Goal: Task Accomplishment & Management: Manage account settings

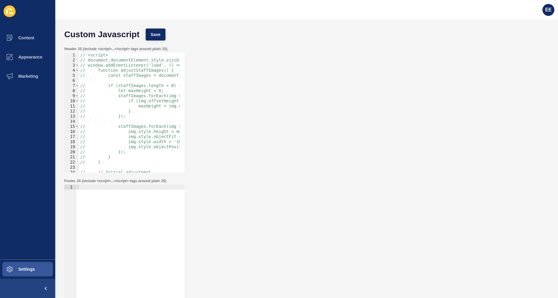
click at [252, 106] on div "Header JS (include <script>...</script> tags around plain JS) 1 2 3 4 5 6 7 8 9…" at bounding box center [306, 110] width 491 height 132
click at [366, 5] on div "EE" at bounding box center [548, 10] width 17 height 17
click at [366, 10] on span "EE" at bounding box center [548, 10] width 6 height 6
click at [366, 50] on link "Logout" at bounding box center [534, 50] width 44 height 13
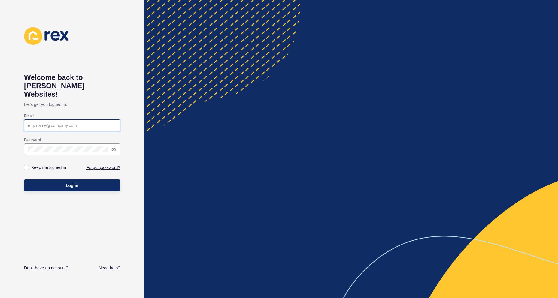
type input "[PERSON_NAME][EMAIL_ADDRESS][PERSON_NAME][DOMAIN_NAME]"
click at [74, 183] on span "Log in" at bounding box center [72, 186] width 13 height 6
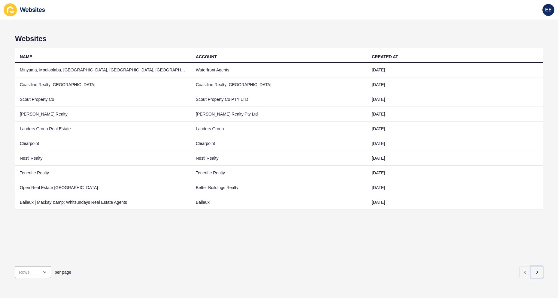
click at [366, 190] on icon "button" at bounding box center [537, 272] width 5 height 5
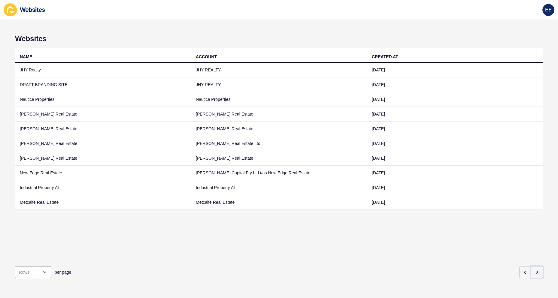
click at [366, 190] on icon "button" at bounding box center [537, 272] width 5 height 5
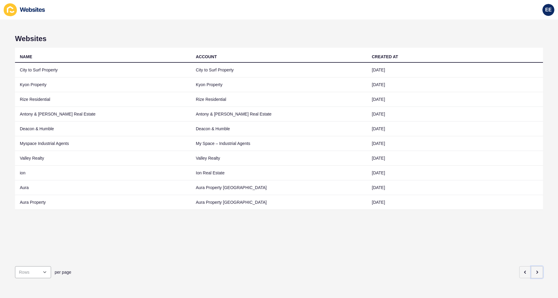
click at [366, 190] on icon "button" at bounding box center [537, 272] width 5 height 5
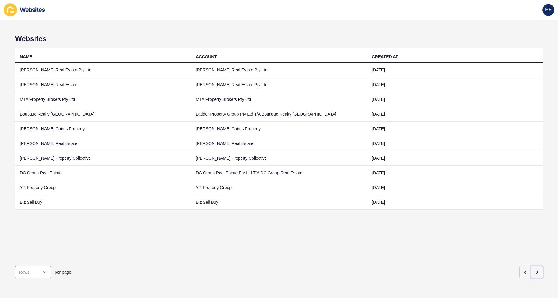
click at [366, 190] on icon "button" at bounding box center [537, 272] width 5 height 5
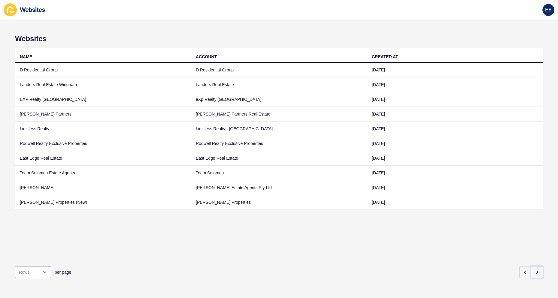
click at [366, 190] on icon "button" at bounding box center [537, 272] width 5 height 5
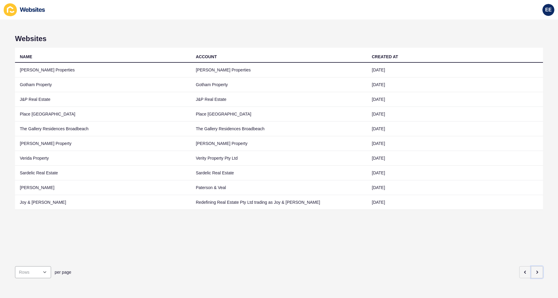
click at [366, 190] on icon "button" at bounding box center [537, 272] width 1 height 2
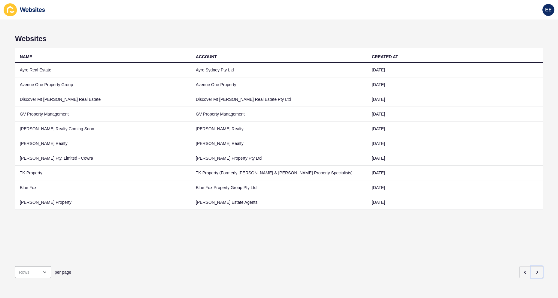
click at [366, 190] on icon "button" at bounding box center [537, 272] width 5 height 5
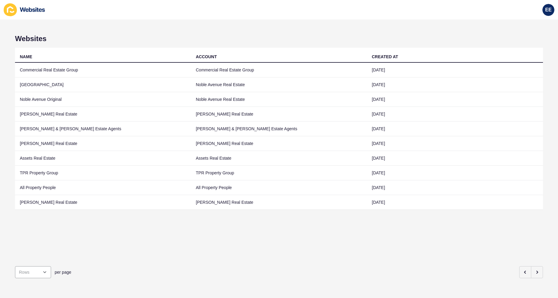
click at [41, 173] on td "TPR Property Group" at bounding box center [103, 173] width 176 height 15
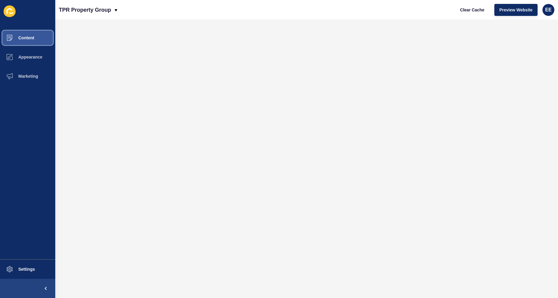
click at [28, 40] on span "Content" at bounding box center [16, 37] width 35 height 5
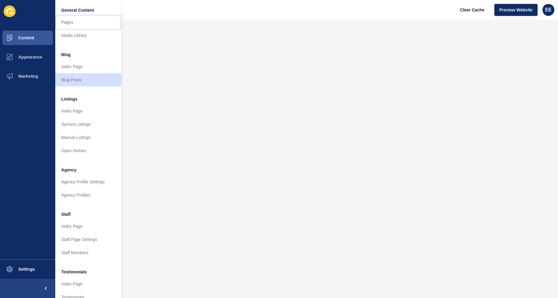
click at [62, 22] on link "Pages" at bounding box center [88, 22] width 66 height 13
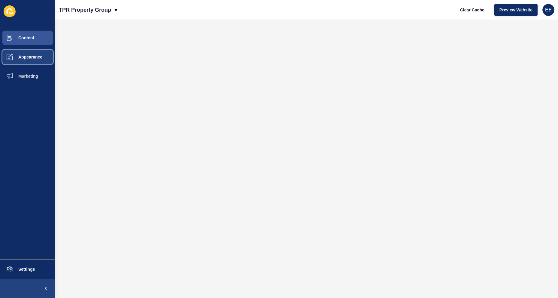
click at [28, 55] on span "Appearance" at bounding box center [20, 57] width 43 height 5
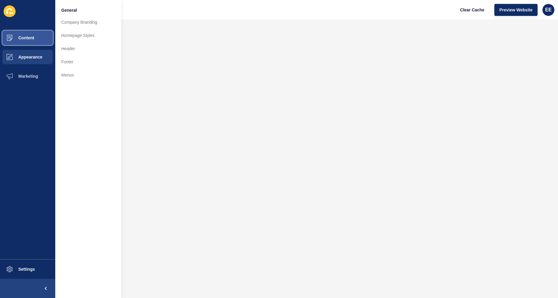
click at [31, 40] on span "Content" at bounding box center [16, 37] width 35 height 5
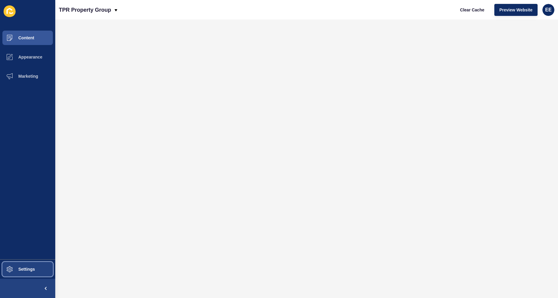
click at [27, 190] on span "Settings" at bounding box center [17, 269] width 36 height 5
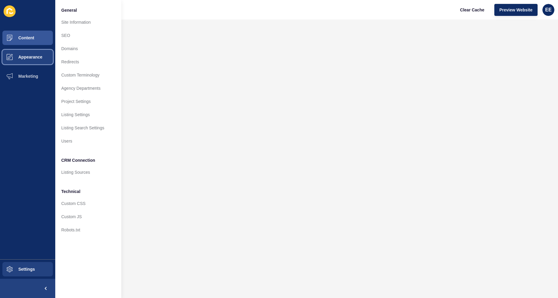
drag, startPoint x: 29, startPoint y: 56, endPoint x: 49, endPoint y: 55, distance: 19.9
click at [29, 56] on span "Appearance" at bounding box center [20, 57] width 43 height 5
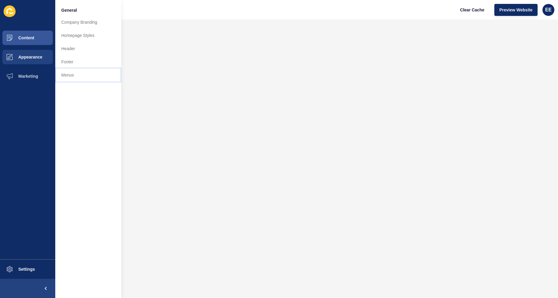
drag, startPoint x: 73, startPoint y: 77, endPoint x: 106, endPoint y: 77, distance: 33.4
click at [73, 77] on link "Menus" at bounding box center [88, 75] width 66 height 13
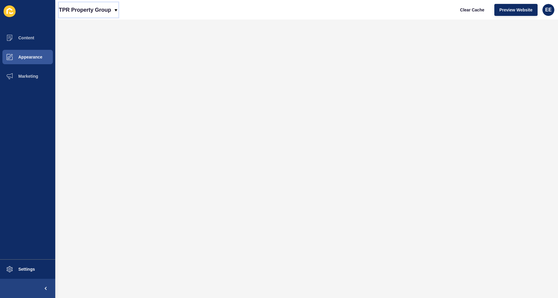
click at [114, 8] on icon at bounding box center [116, 10] width 5 height 5
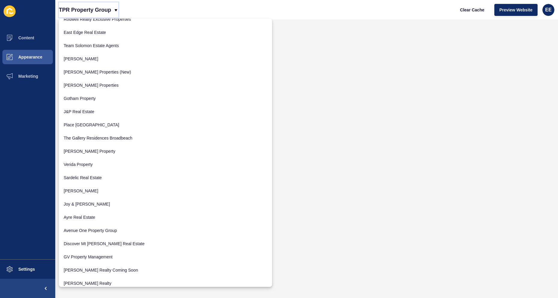
scroll to position [631, 0]
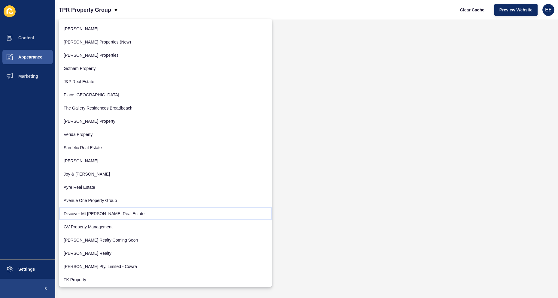
click at [102, 190] on link "Discover Mt [PERSON_NAME] Real Estate" at bounding box center [165, 213] width 213 height 13
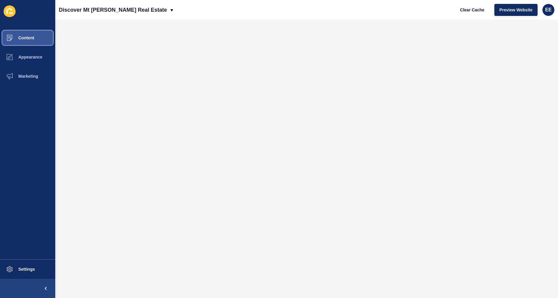
click at [39, 43] on button "Content" at bounding box center [27, 37] width 55 height 19
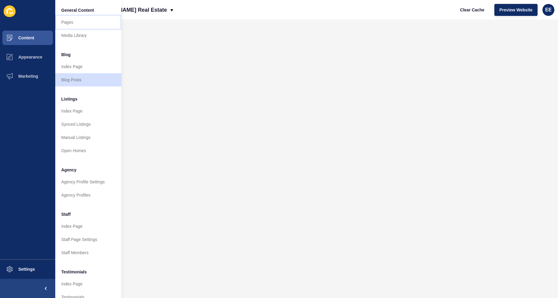
click at [75, 25] on link "Pages" at bounding box center [88, 22] width 66 height 13
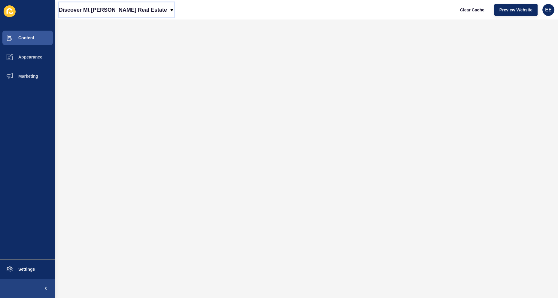
click at [144, 9] on div "Discover Mt [PERSON_NAME] Real Estate" at bounding box center [116, 9] width 115 height 15
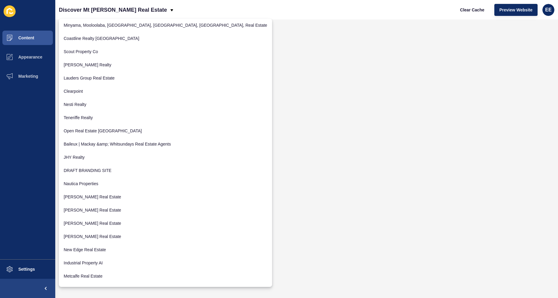
click at [177, 7] on div "Discover Mt Morgan Real Estate Clear Cache Preview Website EE" at bounding box center [306, 10] width 503 height 20
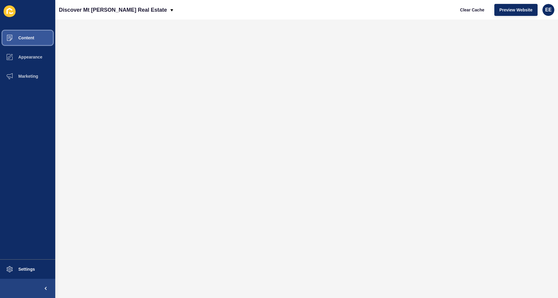
click at [22, 36] on span "Content" at bounding box center [16, 37] width 35 height 5
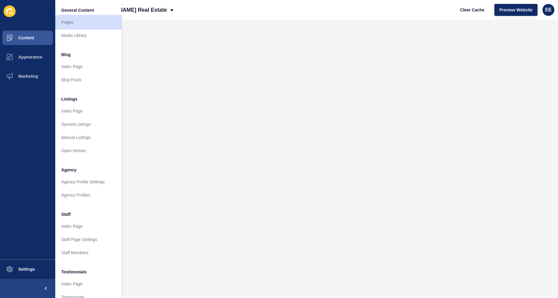
drag, startPoint x: 70, startPoint y: 20, endPoint x: 85, endPoint y: 28, distance: 16.8
click at [69, 21] on link "Pages" at bounding box center [88, 22] width 66 height 13
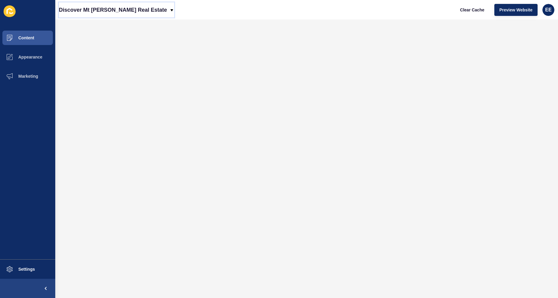
click at [169, 9] on icon at bounding box center [171, 10] width 5 height 5
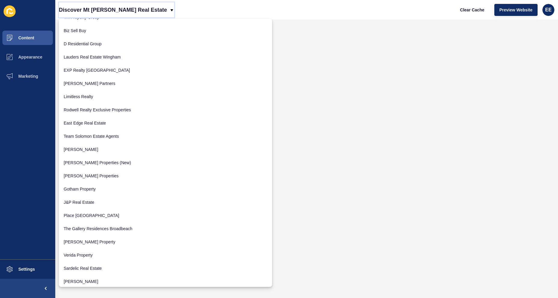
scroll to position [511, 0]
click at [366, 7] on span "EE" at bounding box center [548, 10] width 6 height 6
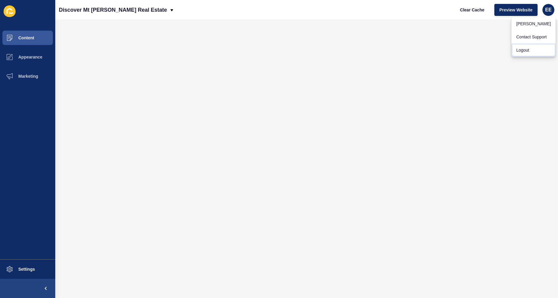
click at [366, 48] on link "Logout" at bounding box center [534, 50] width 44 height 13
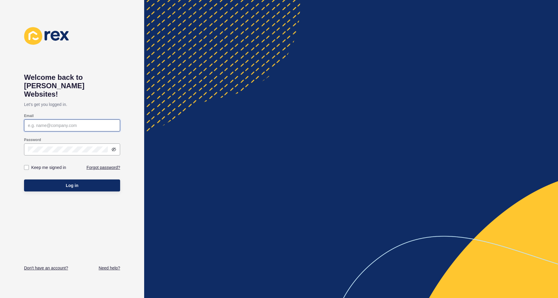
type input "elsie.estrera@rexsoftware.com.au"
click at [53, 180] on button "Log in" at bounding box center [72, 186] width 96 height 12
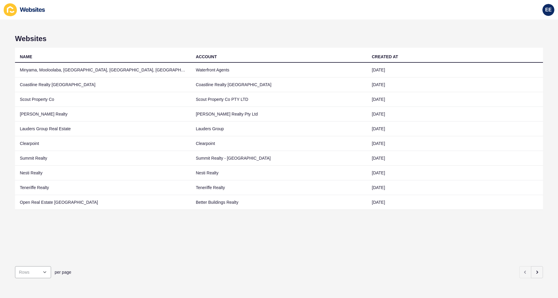
click at [43, 159] on td "Summit Realty" at bounding box center [103, 158] width 176 height 15
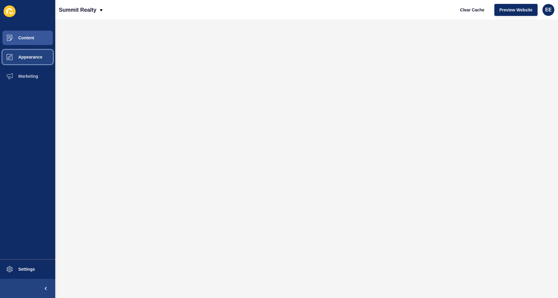
click at [23, 56] on span "Appearance" at bounding box center [20, 57] width 43 height 5
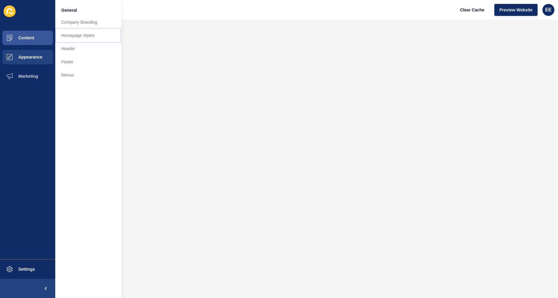
click at [84, 34] on link "Homepage Styles" at bounding box center [88, 35] width 66 height 13
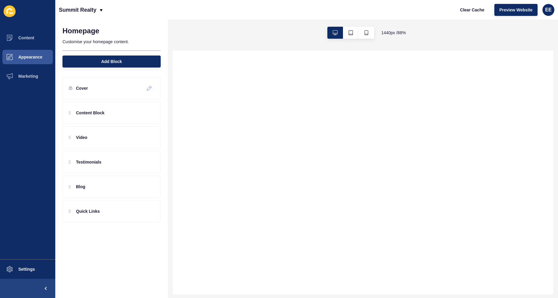
click at [146, 87] on div at bounding box center [150, 89] width 10 height 10
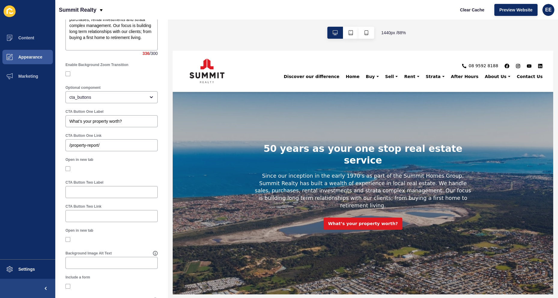
scroll to position [300, 0]
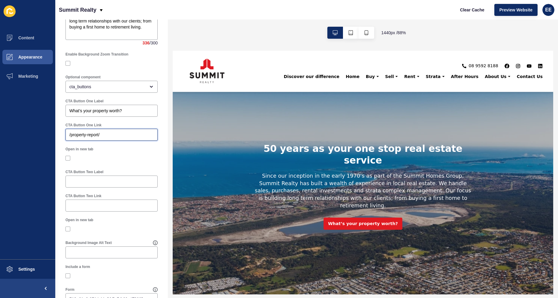
drag, startPoint x: 100, startPoint y: 138, endPoint x: 33, endPoint y: 137, distance: 67.3
click at [29, 138] on div "Content Appearance Marketing Settings Summit Realty Clear Cache Preview Website…" at bounding box center [279, 149] width 558 height 298
paste input "https://summitrealty.com.au/free-appraisal"
drag, startPoint x: 123, startPoint y: 138, endPoint x: 53, endPoint y: 142, distance: 70.7
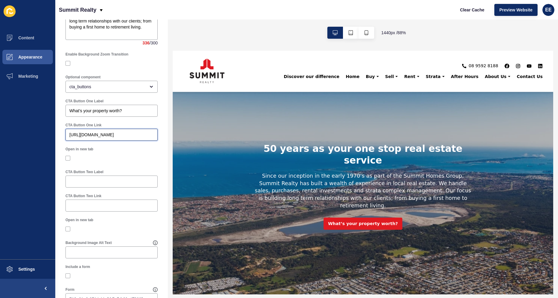
click at [53, 142] on div "Content Appearance Marketing Settings Summit Realty Clear Cache Preview Website…" at bounding box center [279, 149] width 558 height 298
drag, startPoint x: 134, startPoint y: 139, endPoint x: 137, endPoint y: 139, distance: 3.3
click at [134, 138] on input "https://summitrealty.com.au/free-appraisal" at bounding box center [111, 135] width 84 height 6
click at [125, 136] on div "https://summitrealty.com.au/free-appraisal" at bounding box center [112, 135] width 92 height 12
drag, startPoint x: 127, startPoint y: 139, endPoint x: 56, endPoint y: 140, distance: 71.2
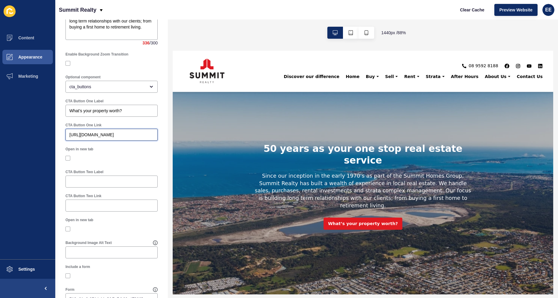
click at [56, 140] on div "Cover < Back Save Enabled Minimum Banner Height Background Images Upload new Ba…" at bounding box center [111, 20] width 113 height 603
click at [129, 138] on input "https://summitrealty.com.au/free-appraisal" at bounding box center [111, 135] width 84 height 6
drag, startPoint x: 126, startPoint y: 138, endPoint x: 63, endPoint y: 141, distance: 62.8
click at [63, 140] on div "CTA Button One Link https://summitrealty.com.au/free-appraisal" at bounding box center [111, 132] width 98 height 24
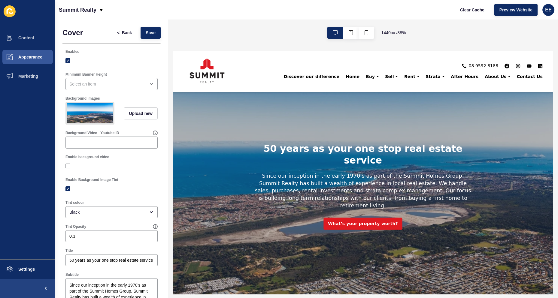
type input "/free-appraisal"
click at [152, 27] on button "Save" at bounding box center [151, 33] width 20 height 12
click at [366, 8] on span "Preview Website" at bounding box center [516, 10] width 33 height 6
click at [148, 34] on span "Save" at bounding box center [151, 33] width 10 height 6
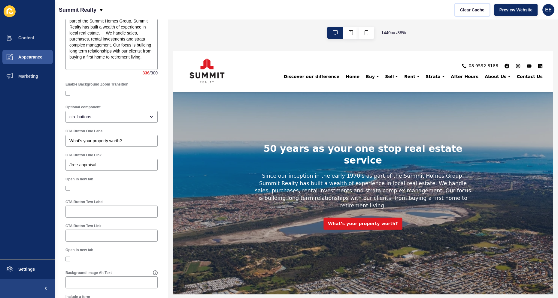
click at [366, 11] on span "Clear Cache" at bounding box center [472, 10] width 24 height 6
click at [366, 10] on span "Preview Website" at bounding box center [516, 10] width 33 height 6
click at [108, 158] on div "CTA Button One Link" at bounding box center [112, 155] width 92 height 5
click at [110, 167] on input "/free-appraisal" at bounding box center [111, 165] width 84 height 6
drag, startPoint x: 116, startPoint y: 168, endPoint x: 0, endPoint y: 169, distance: 115.4
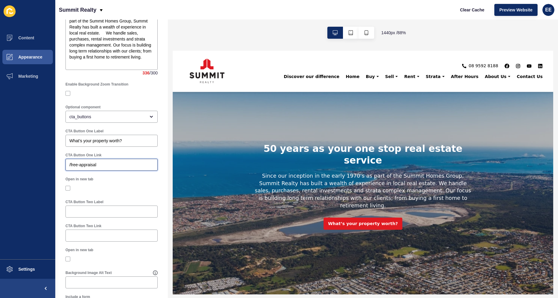
click at [0, 169] on div "Content Appearance Marketing Settings Summit Realty Clear Cache Preview Website…" at bounding box center [279, 149] width 558 height 298
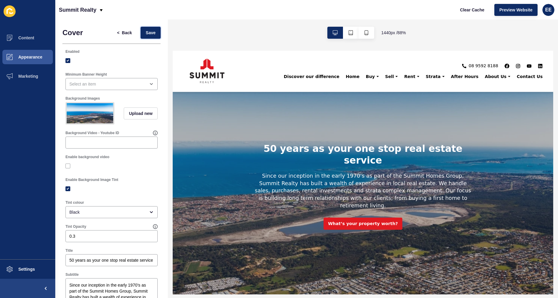
click at [152, 34] on button "Save" at bounding box center [151, 33] width 20 height 12
click at [366, 190] on link "What’s your property worth?" at bounding box center [389, 248] width 90 height 14
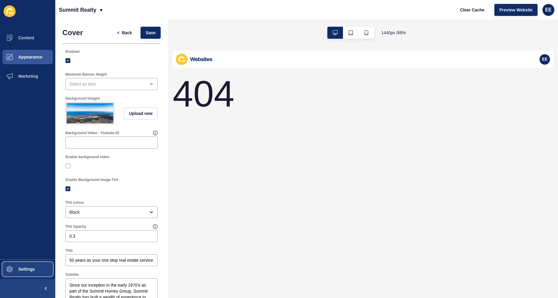
click at [27, 190] on span "Settings" at bounding box center [17, 269] width 36 height 5
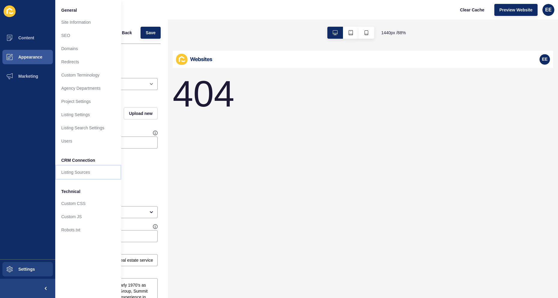
click at [91, 174] on link "Listing Sources" at bounding box center [88, 172] width 66 height 13
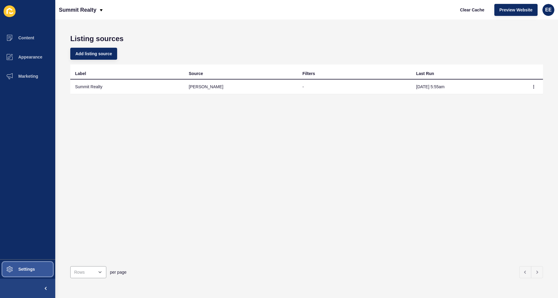
drag, startPoint x: 23, startPoint y: 268, endPoint x: 51, endPoint y: 254, distance: 31.3
click at [26, 190] on span "Settings" at bounding box center [17, 269] width 36 height 5
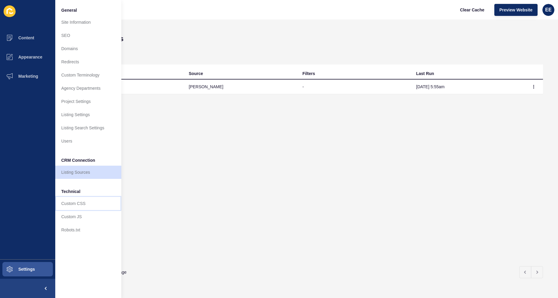
click at [79, 190] on link "Custom CSS" at bounding box center [88, 203] width 66 height 13
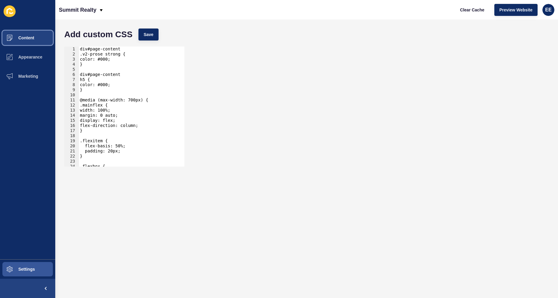
click at [22, 41] on button "Content" at bounding box center [27, 37] width 55 height 19
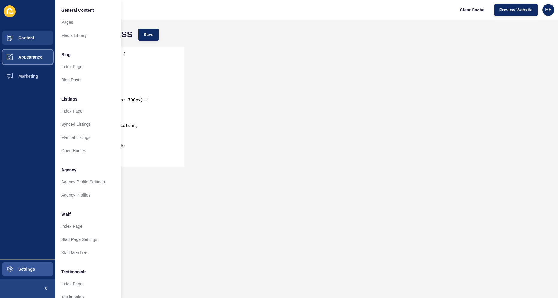
click at [28, 56] on span "Appearance" at bounding box center [20, 57] width 43 height 5
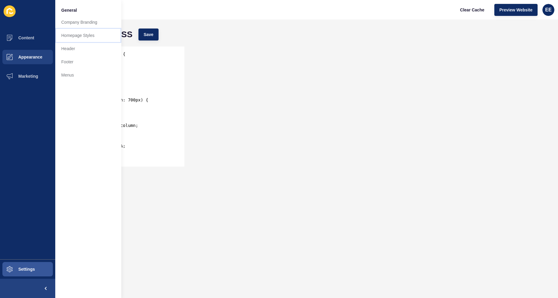
drag, startPoint x: 75, startPoint y: 35, endPoint x: 109, endPoint y: 47, distance: 35.6
click at [75, 35] on link "Homepage Styles" at bounding box center [88, 35] width 66 height 13
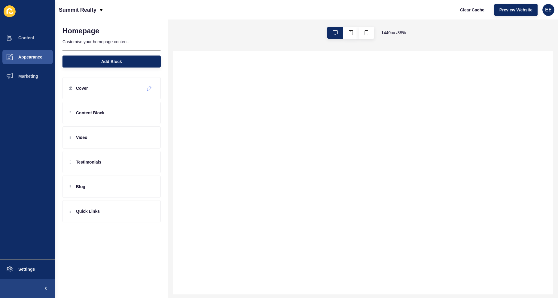
click at [147, 87] on icon at bounding box center [149, 88] width 5 height 5
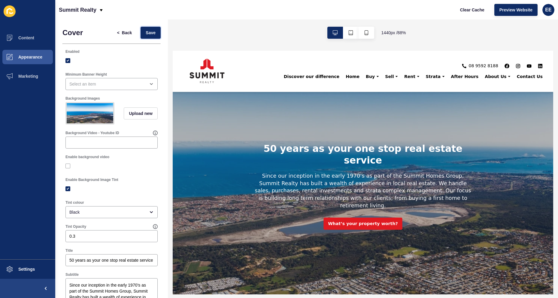
click at [146, 34] on span "Save" at bounding box center [151, 33] width 10 height 6
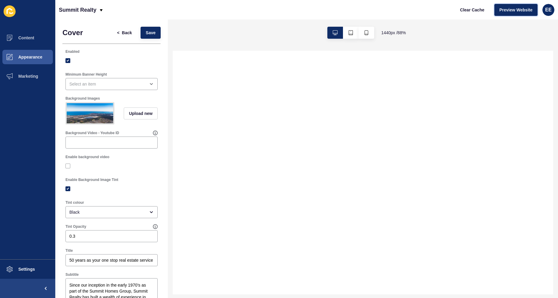
click at [366, 12] on span "Preview Website" at bounding box center [516, 10] width 33 height 6
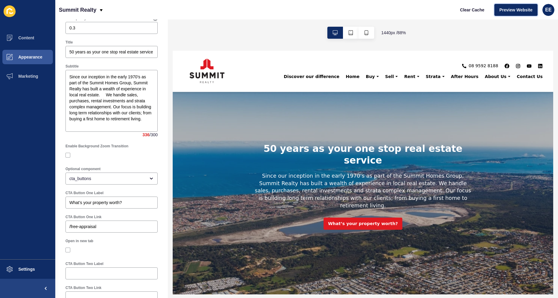
scroll to position [300, 0]
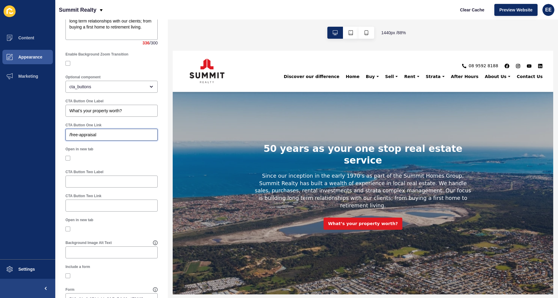
drag, startPoint x: 110, startPoint y: 139, endPoint x: 20, endPoint y: 136, distance: 90.5
click at [20, 136] on div "Content Appearance Marketing Settings Summit Realty Clear Cache Preview Website…" at bounding box center [279, 149] width 558 height 298
click at [96, 141] on div "/free-appraisal" at bounding box center [112, 135] width 92 height 12
click at [104, 138] on input "/free-appraisal" at bounding box center [111, 135] width 84 height 6
drag, startPoint x: 112, startPoint y: 138, endPoint x: 17, endPoint y: 139, distance: 95.6
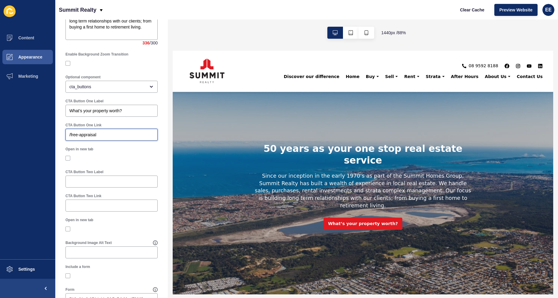
click at [0, 139] on div "Content Appearance Marketing Settings Summit Realty Clear Cache Preview Website…" at bounding box center [279, 149] width 558 height 298
click at [111, 138] on input "/free-appraisal" at bounding box center [111, 135] width 84 height 6
drag, startPoint x: 111, startPoint y: 140, endPoint x: 47, endPoint y: 140, distance: 64.0
click at [47, 140] on div "Content Appearance Marketing Settings Summit Realty Clear Cache Preview Website…" at bounding box center [279, 149] width 558 height 298
paste input "https://summitrealty.com.au"
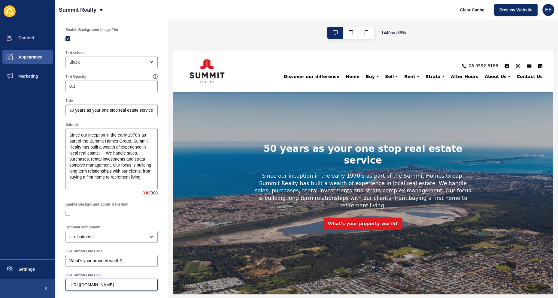
scroll to position [0, 0]
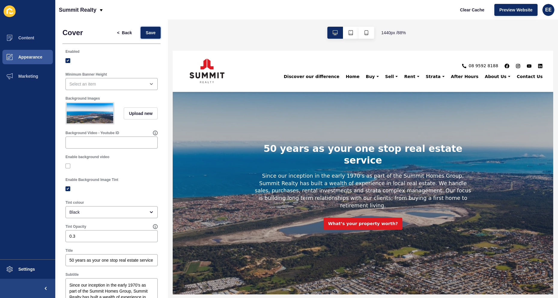
click at [146, 34] on span "Save" at bounding box center [151, 33] width 10 height 6
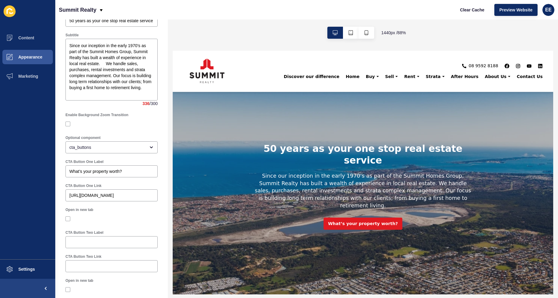
scroll to position [240, 0]
click at [128, 190] on input "https://summitrealty.com.au/free-appraisal" at bounding box center [111, 195] width 84 height 6
drag, startPoint x: 126, startPoint y: 198, endPoint x: 41, endPoint y: 198, distance: 85.3
click at [41, 190] on div "Content Appearance Marketing Settings Summit Realty Clear Cache Preview Website…" at bounding box center [279, 149] width 558 height 298
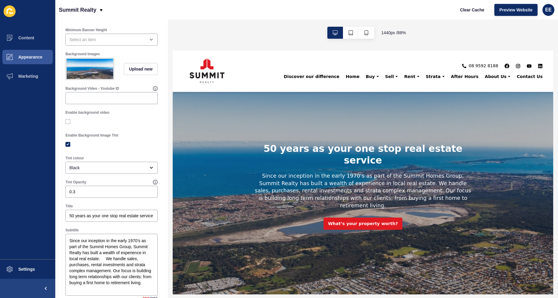
scroll to position [0, 0]
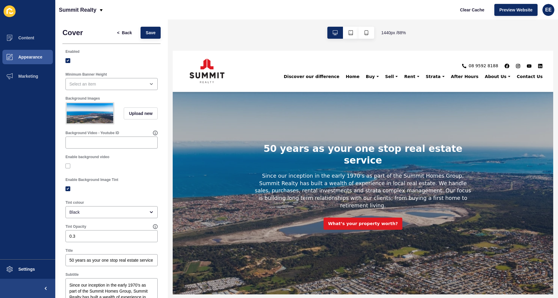
type input "/free-appraisal"
click at [141, 38] on button "Save" at bounding box center [151, 33] width 20 height 12
click at [148, 34] on span "Save" at bounding box center [151, 33] width 10 height 6
click at [366, 11] on span "Clear Cache" at bounding box center [472, 10] width 24 height 6
click at [117, 33] on span "<" at bounding box center [119, 33] width 5 height 6
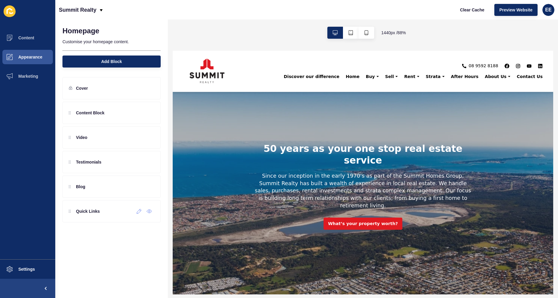
click at [138, 190] on icon at bounding box center [139, 211] width 5 height 5
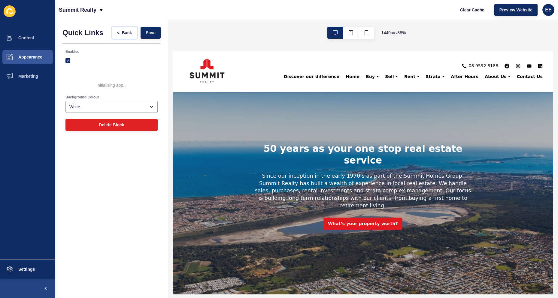
click at [121, 33] on span "<" at bounding box center [119, 33] width 5 height 6
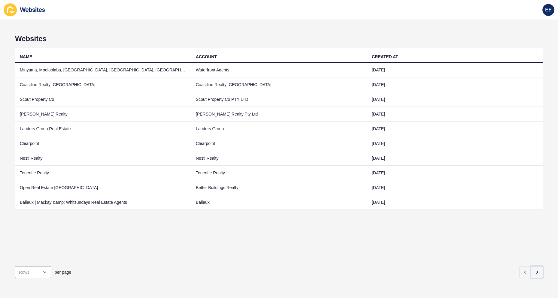
click at [536, 267] on button "button" at bounding box center [537, 273] width 12 height 12
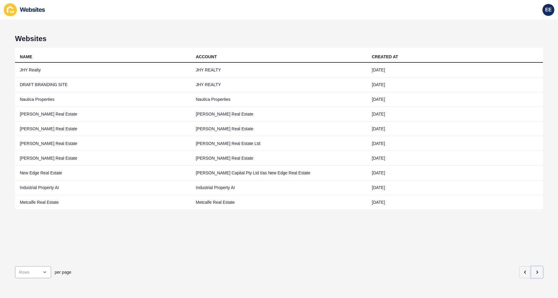
click at [535, 267] on button "button" at bounding box center [537, 273] width 12 height 12
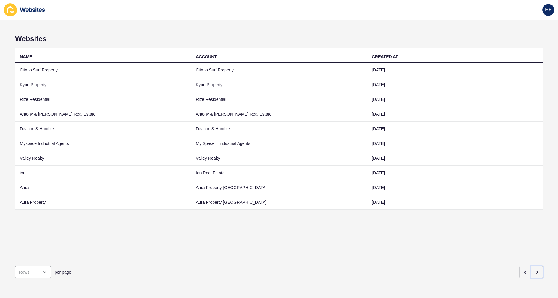
click at [535, 267] on button "button" at bounding box center [537, 273] width 12 height 12
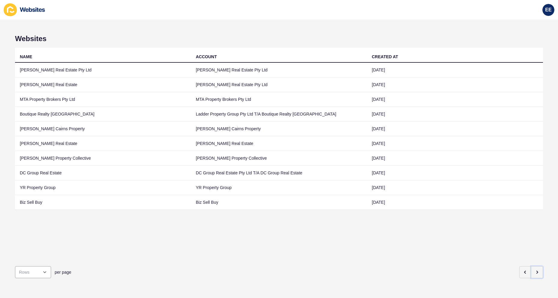
click at [535, 267] on button "button" at bounding box center [537, 273] width 12 height 12
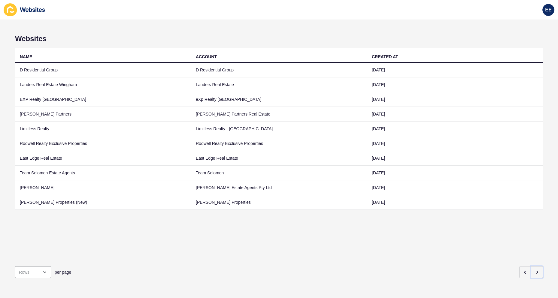
click at [535, 267] on button "button" at bounding box center [537, 273] width 12 height 12
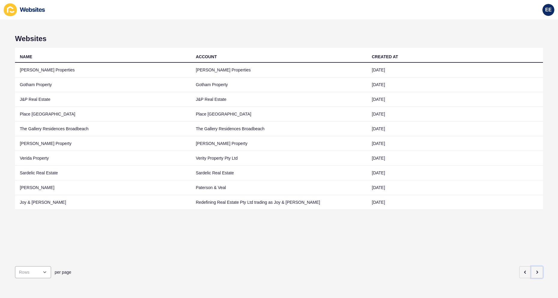
click at [535, 267] on button "button" at bounding box center [537, 273] width 12 height 12
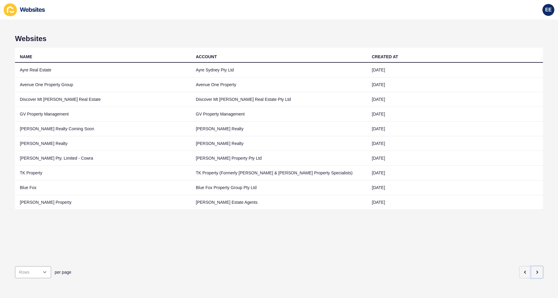
click at [535, 269] on button "button" at bounding box center [537, 273] width 12 height 12
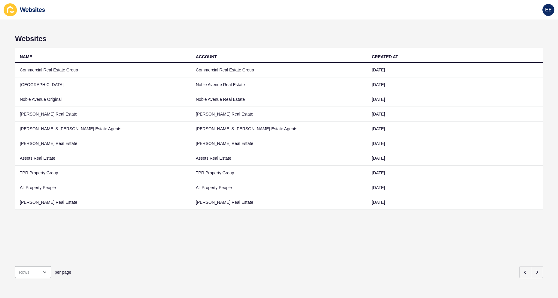
click at [33, 173] on td "TPR Property Group" at bounding box center [103, 173] width 176 height 15
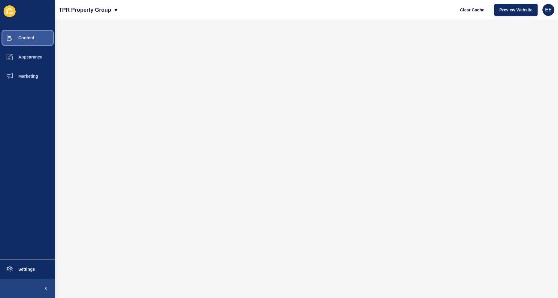
click at [19, 37] on span "Content" at bounding box center [16, 37] width 35 height 5
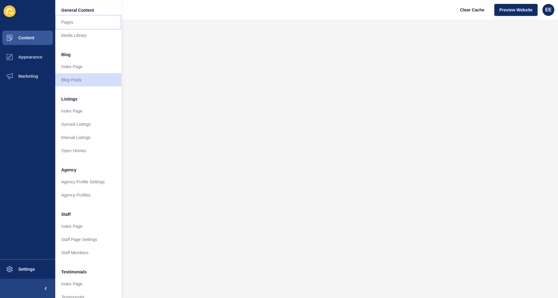
click at [78, 23] on link "Pages" at bounding box center [88, 22] width 66 height 13
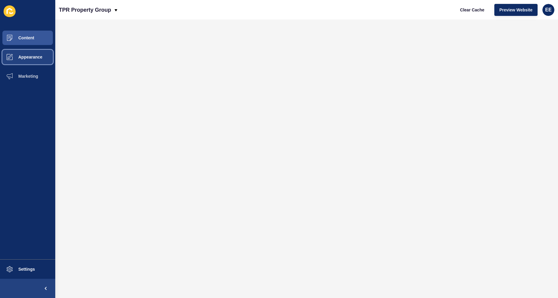
drag, startPoint x: 32, startPoint y: 57, endPoint x: 42, endPoint y: 56, distance: 9.9
click at [32, 57] on span "Appearance" at bounding box center [20, 57] width 43 height 5
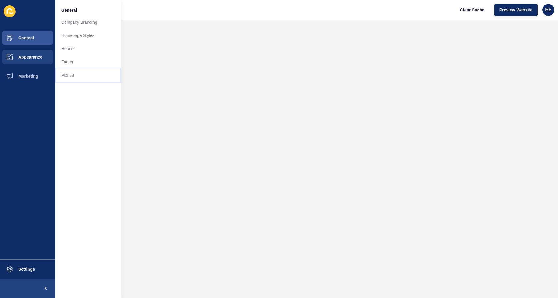
click at [71, 72] on link "Menus" at bounding box center [88, 75] width 66 height 13
